Goal: Task Accomplishment & Management: Use online tool/utility

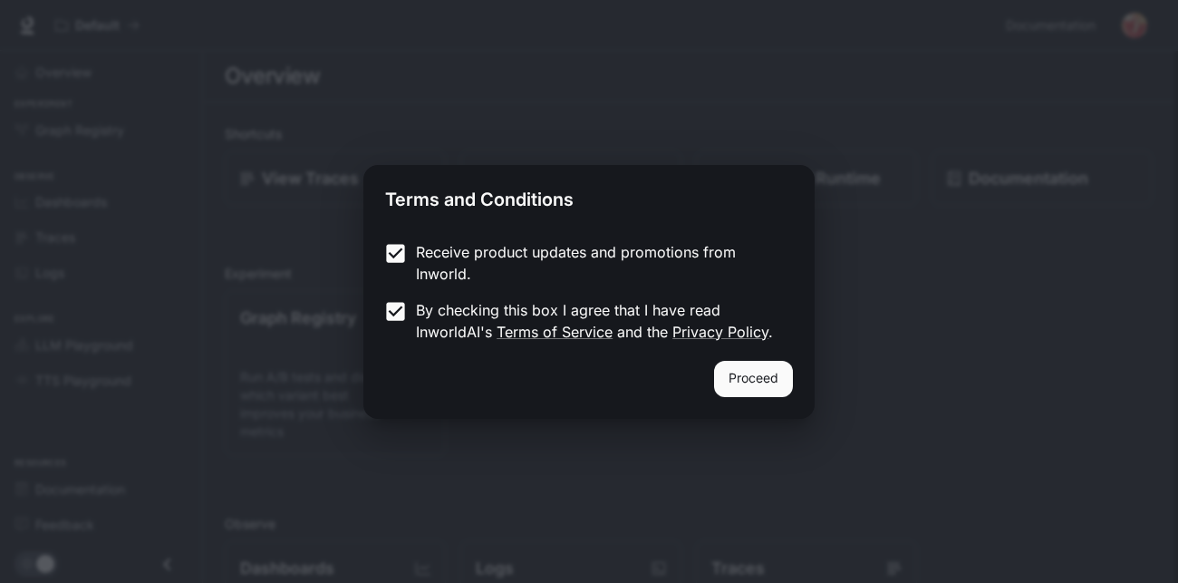
click at [714, 361] on button "Proceed" at bounding box center [753, 379] width 79 height 36
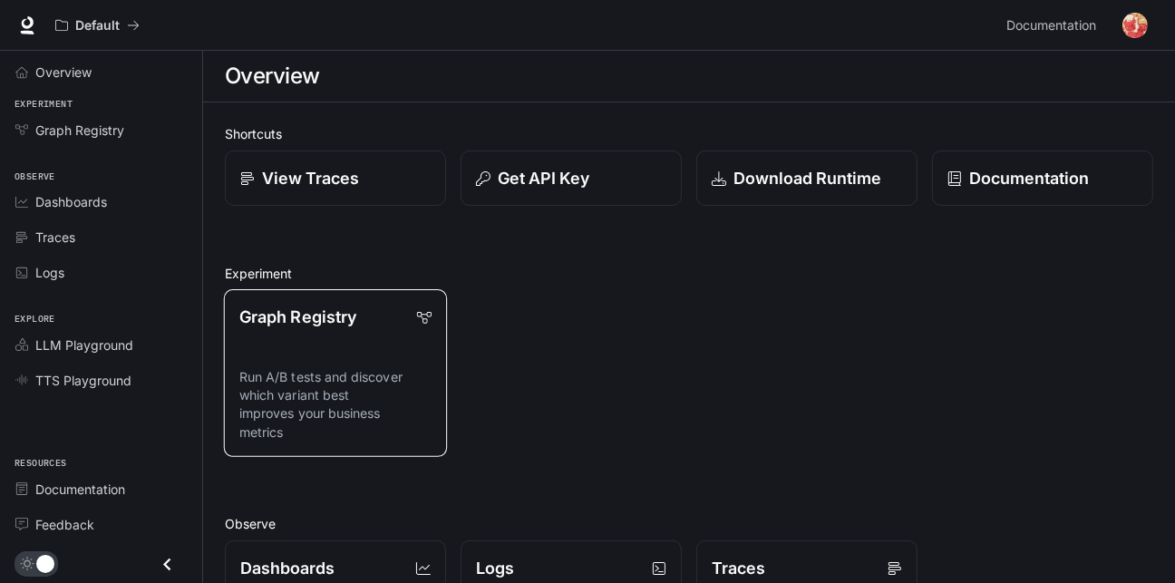
click at [295, 289] on link "Graph Registry Run A/B tests and discover which variant best improves your busi…" at bounding box center [335, 373] width 223 height 168
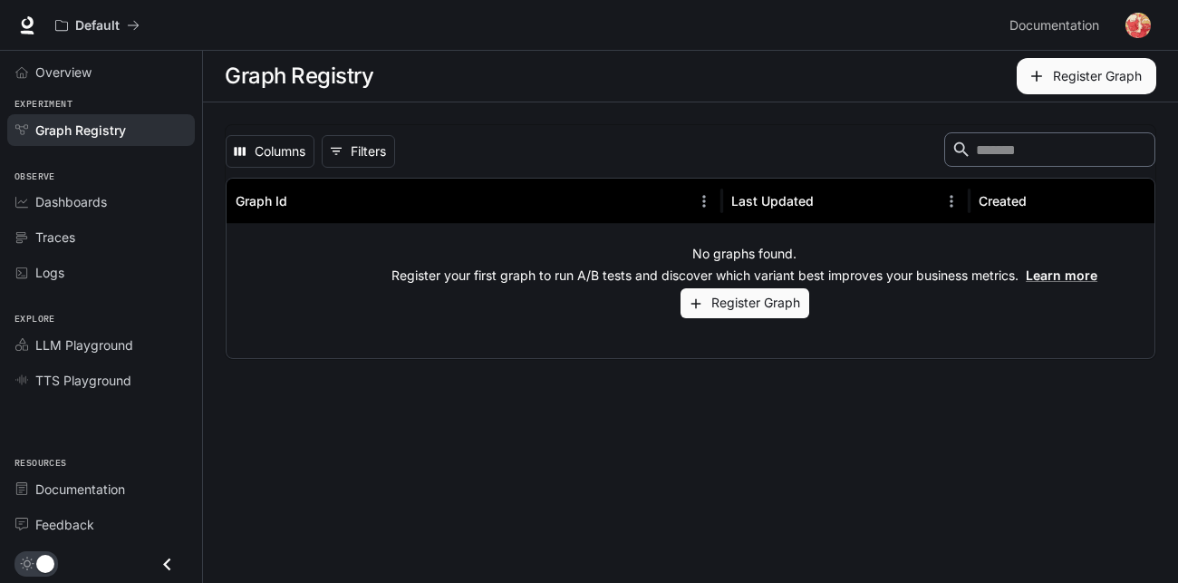
click at [681, 288] on button "Register Graph" at bounding box center [745, 303] width 129 height 30
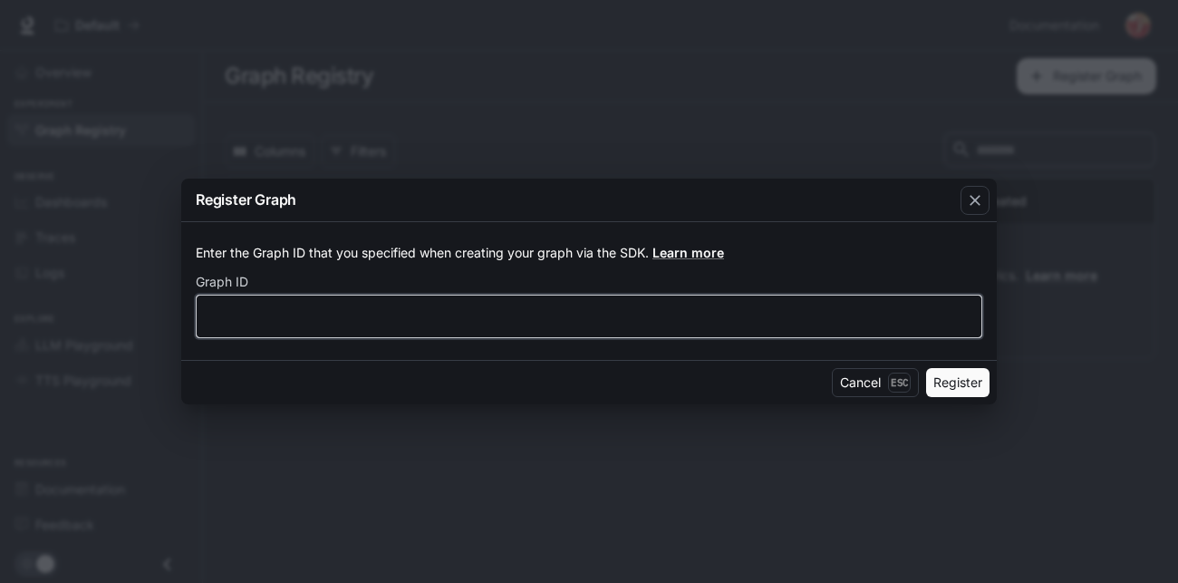
click at [531, 312] on input "text" at bounding box center [589, 316] width 785 height 18
type input "*"
click at [926, 368] on button "Register" at bounding box center [957, 382] width 63 height 29
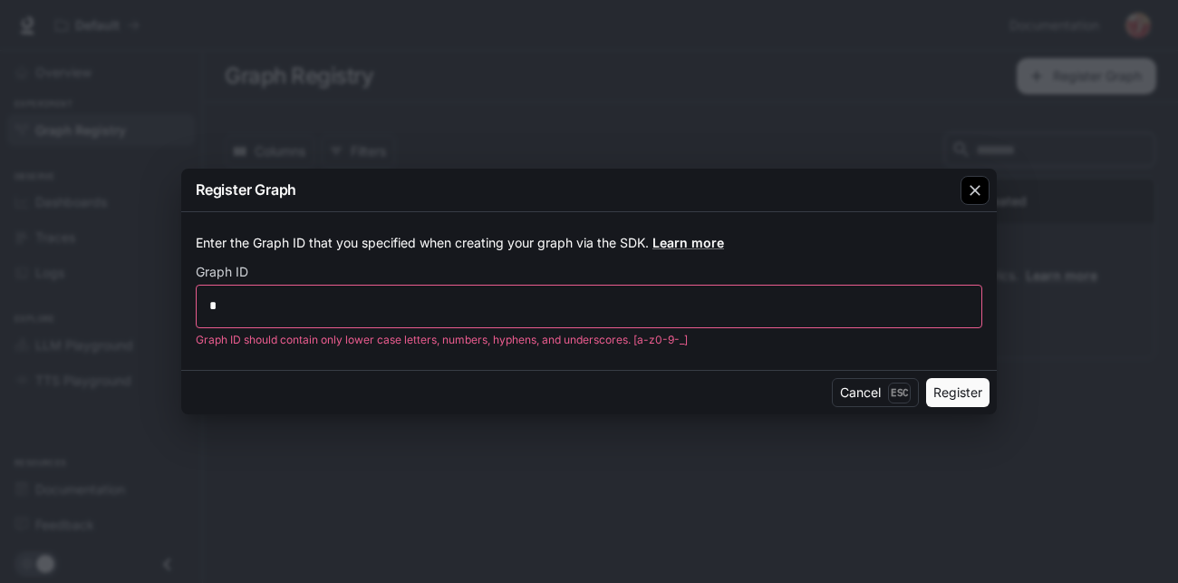
click at [979, 199] on icon "button" at bounding box center [975, 190] width 18 height 18
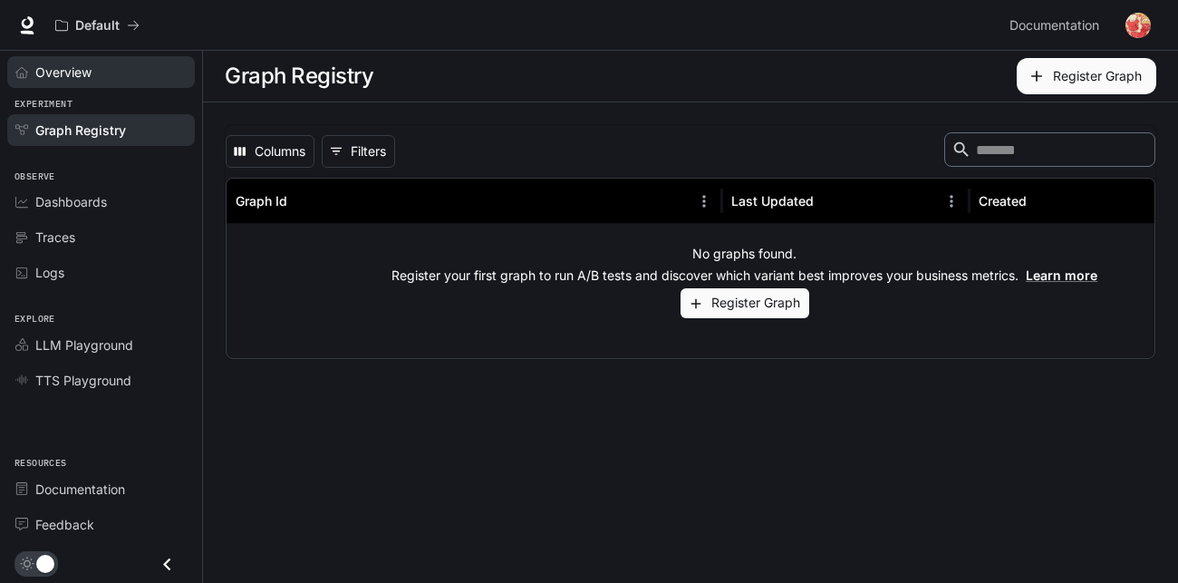
click at [56, 56] on link "Overview" at bounding box center [101, 72] width 188 height 32
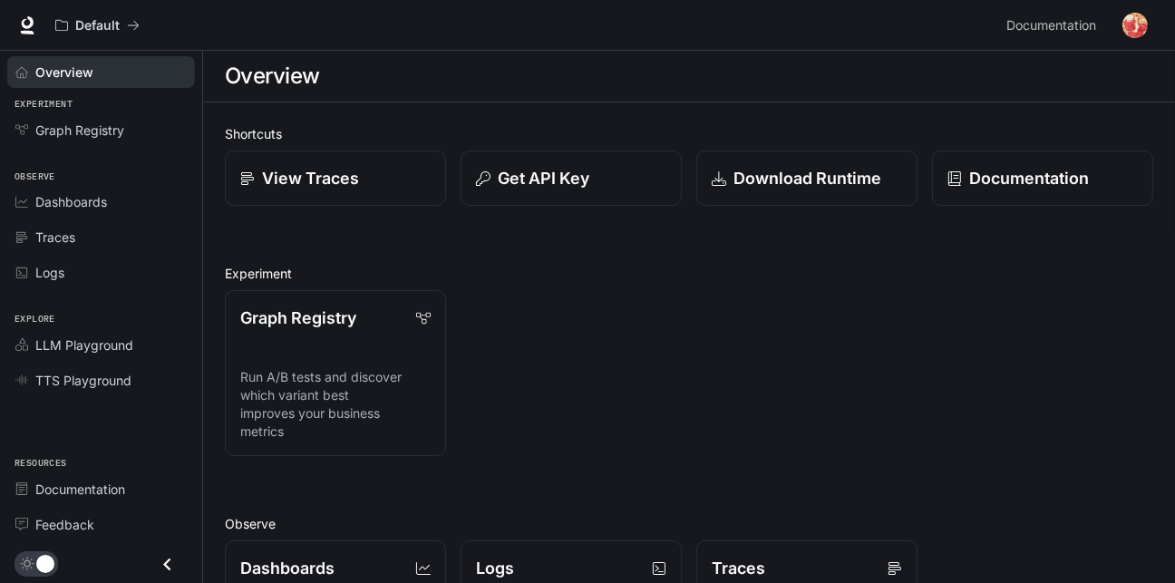
scroll to position [1, 0]
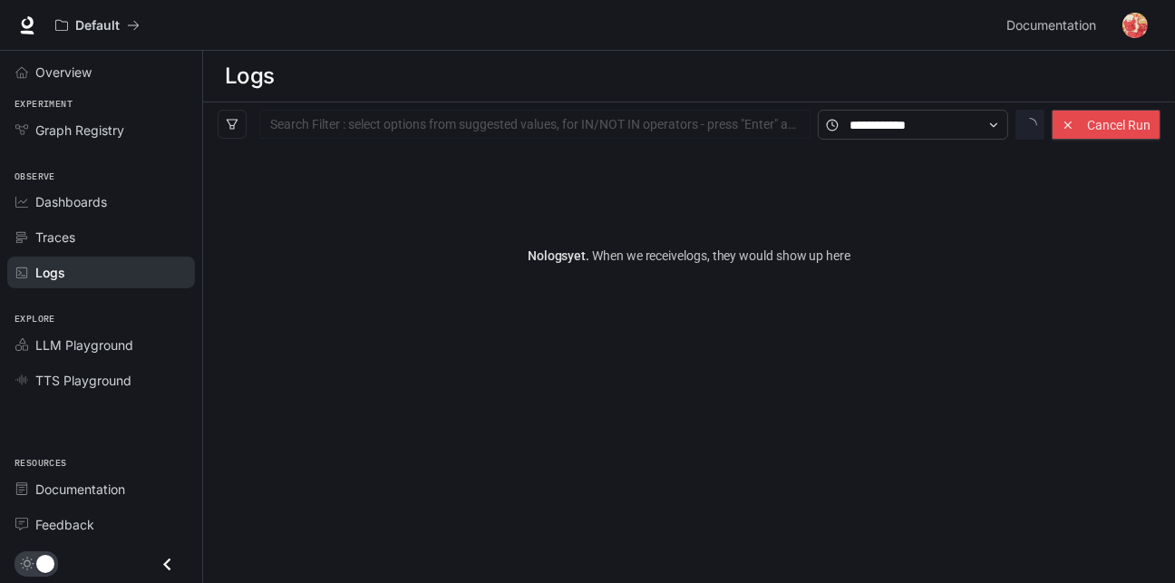
click at [274, 119] on div at bounding box center [535, 125] width 542 height 12
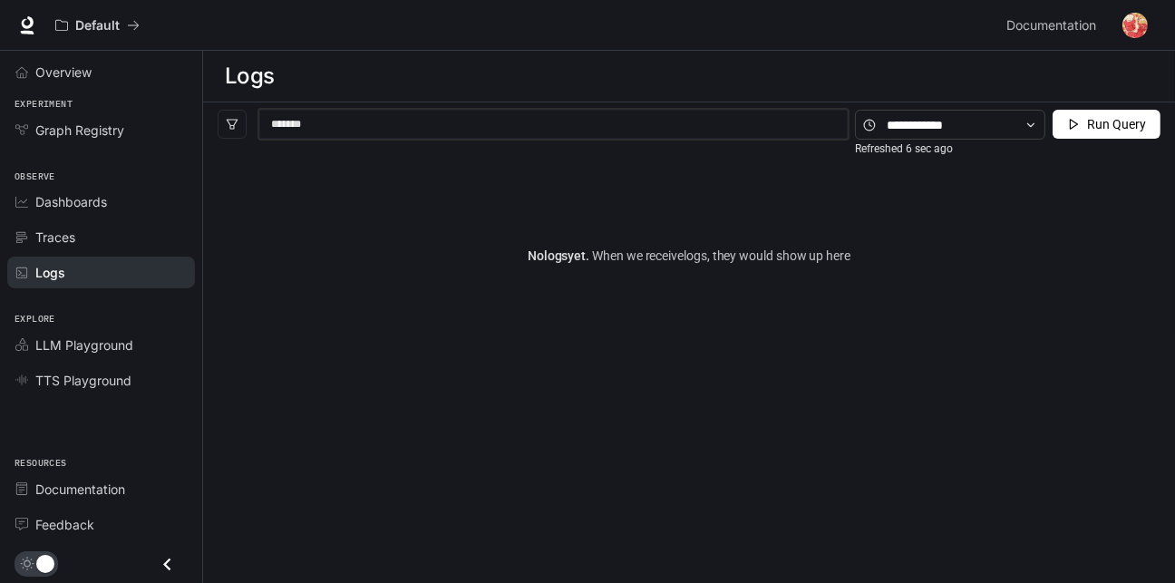
click at [591, 110] on div "******* c00lkid" at bounding box center [553, 124] width 588 height 29
type input "*******"
click at [35, 335] on span "LLM Playground" at bounding box center [84, 344] width 98 height 19
